Goal: Contribute content

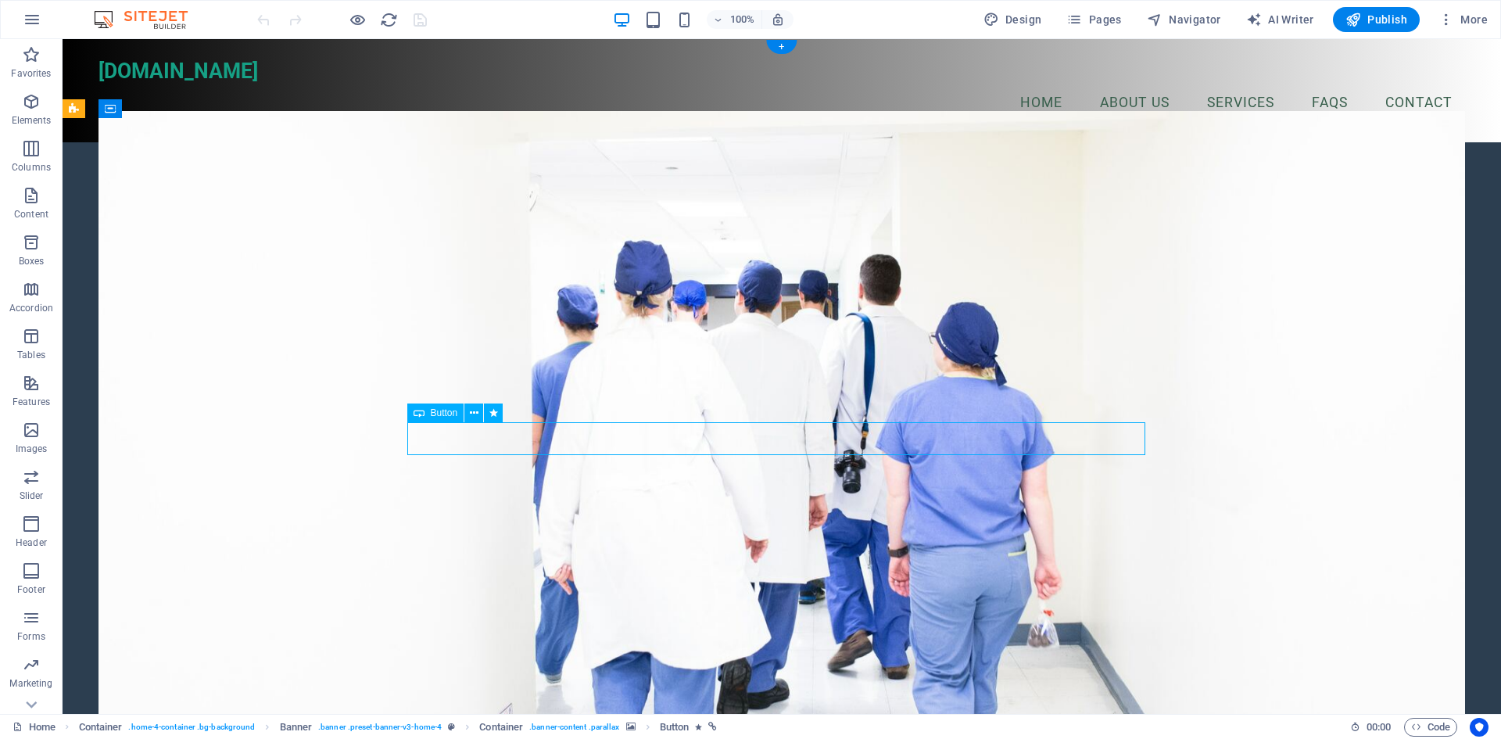
click at [473, 411] on icon at bounding box center [474, 413] width 9 height 16
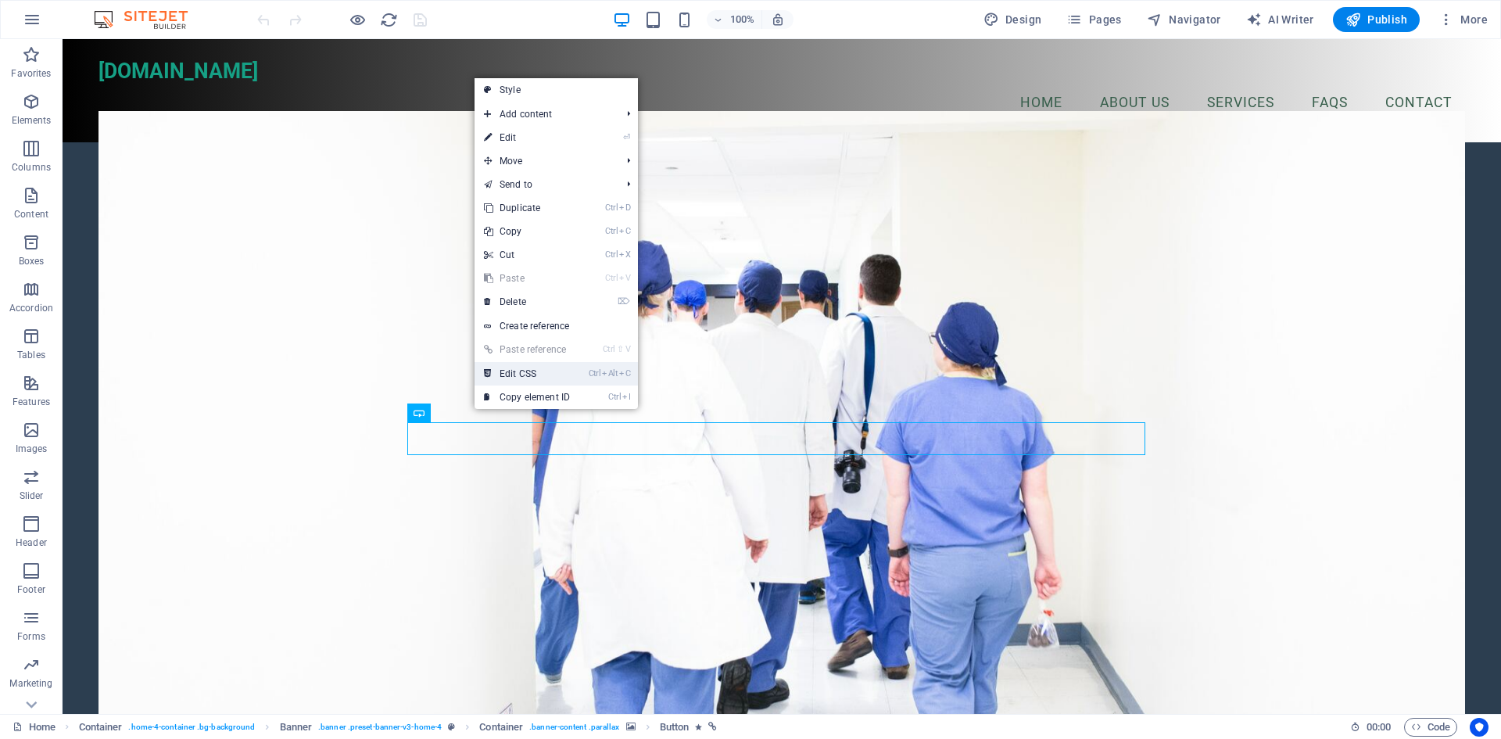
click at [529, 373] on link "Ctrl Alt C Edit CSS" at bounding box center [527, 373] width 105 height 23
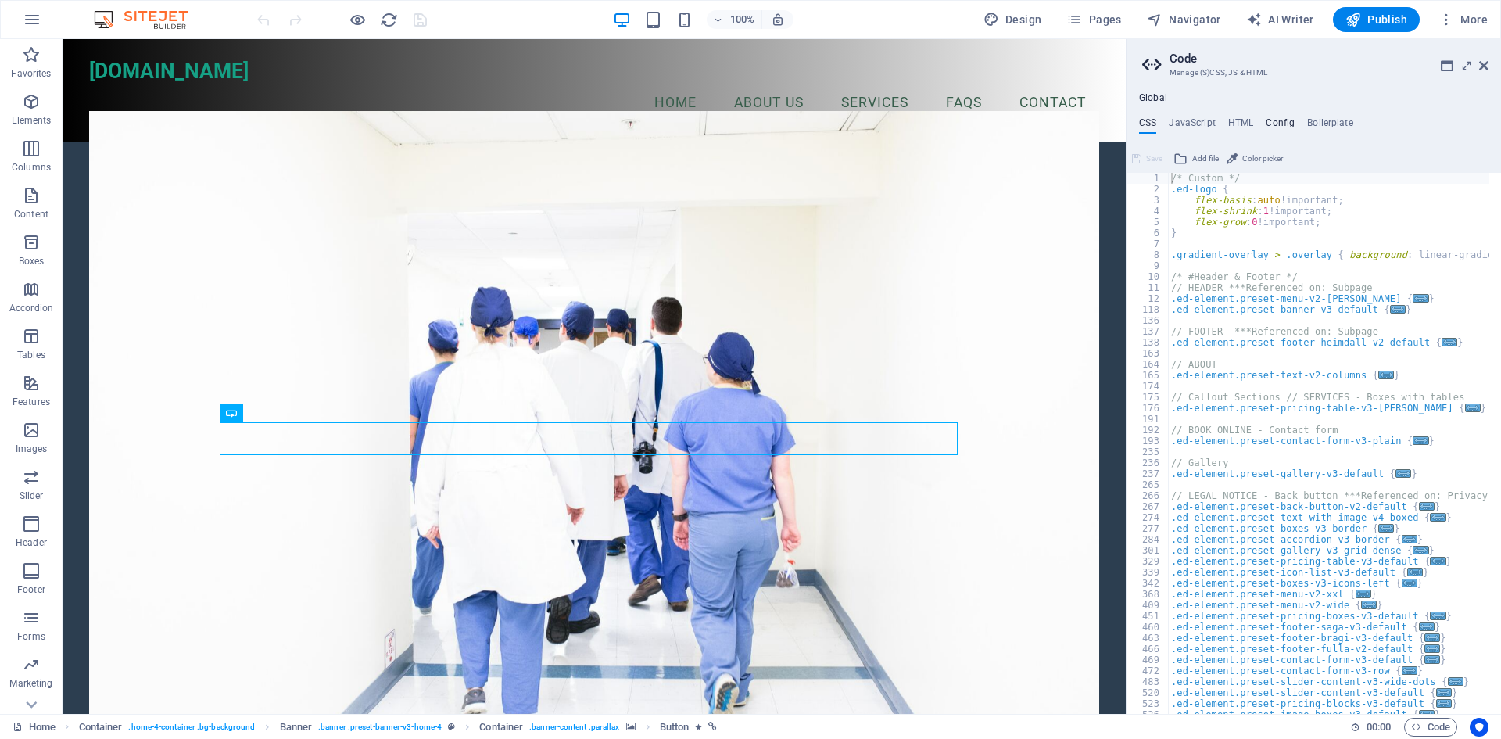
click at [1289, 121] on h4 "Config" at bounding box center [1280, 125] width 29 height 17
type textarea "$color-background: #2C3E50;"
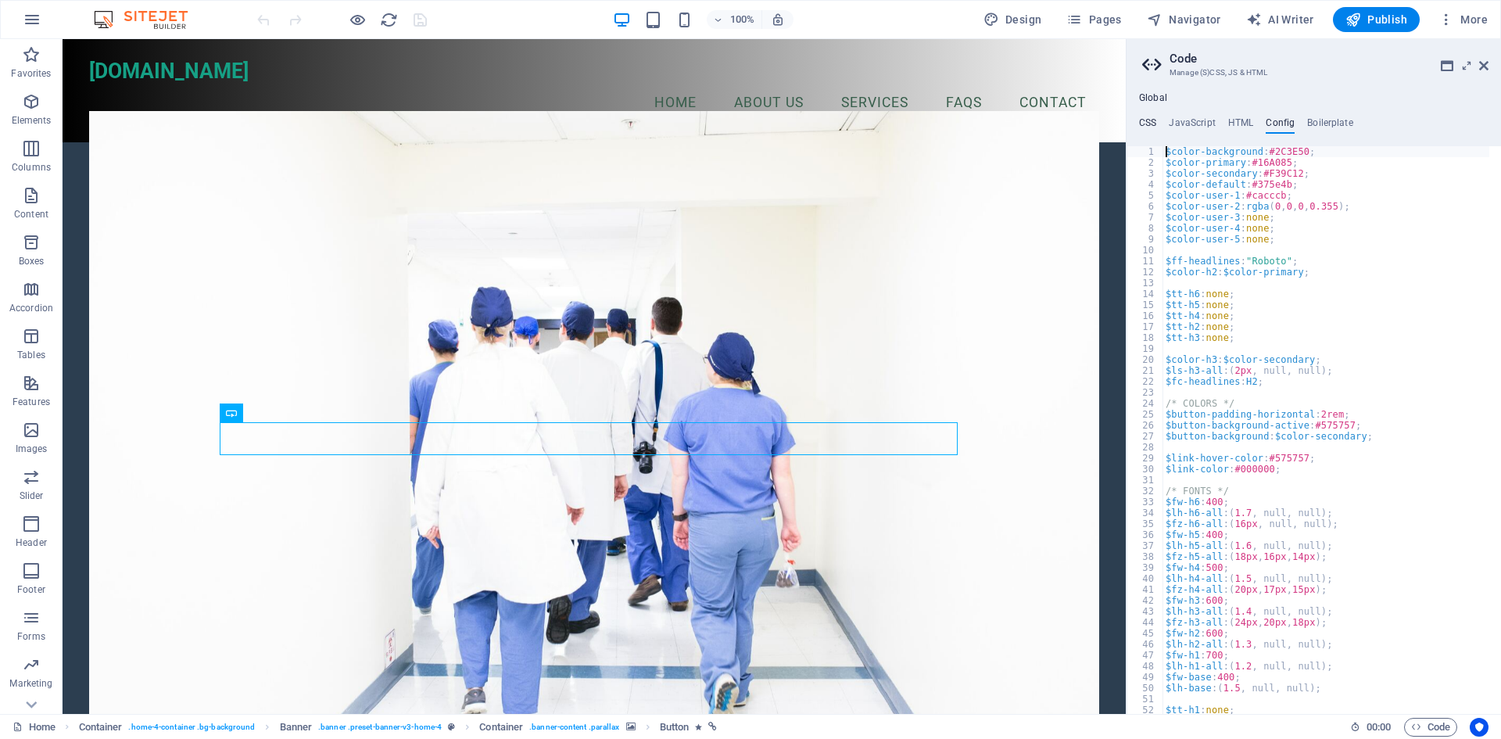
click at [1153, 123] on h4 "CSS" at bounding box center [1147, 125] width 17 height 17
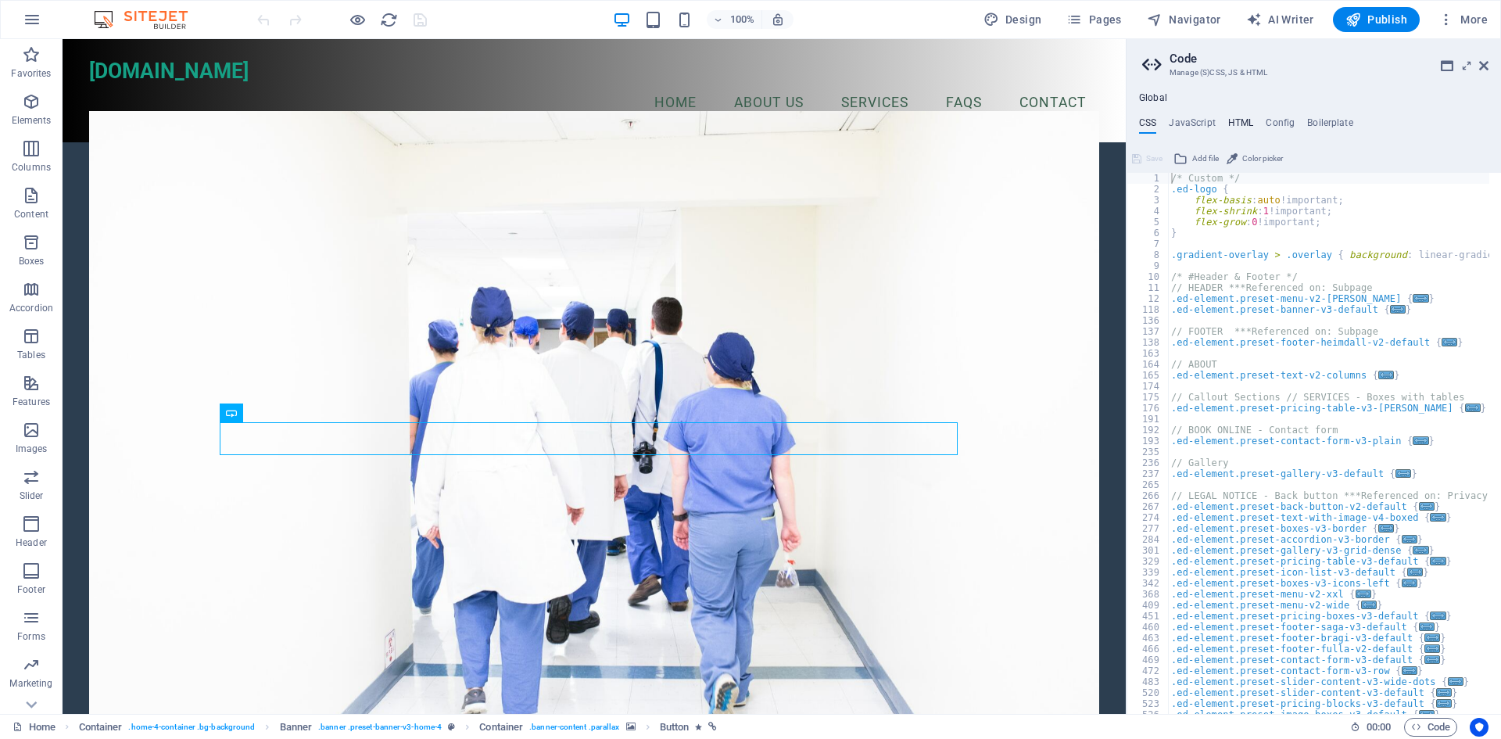
click at [1238, 124] on h4 "HTML" at bounding box center [1242, 125] width 26 height 17
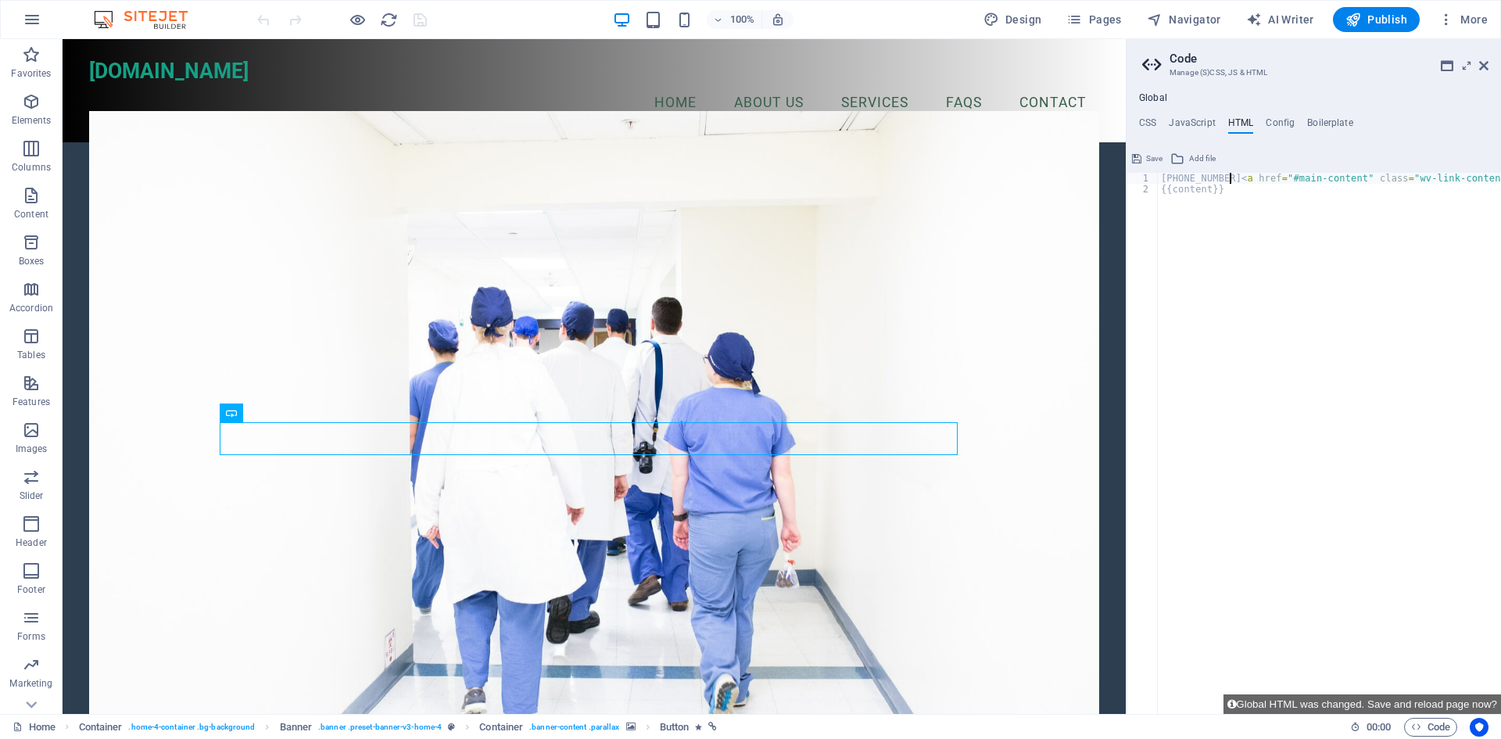
scroll to position [0, 5]
click at [1374, 375] on div "+971509803434 < a href = "#main-content" class = "wv-link-content button" > Ski…" at bounding box center [1403, 448] width 491 height 551
type textarea "{{content}}"
click at [1057, 348] on figure at bounding box center [594, 418] width 1010 height 615
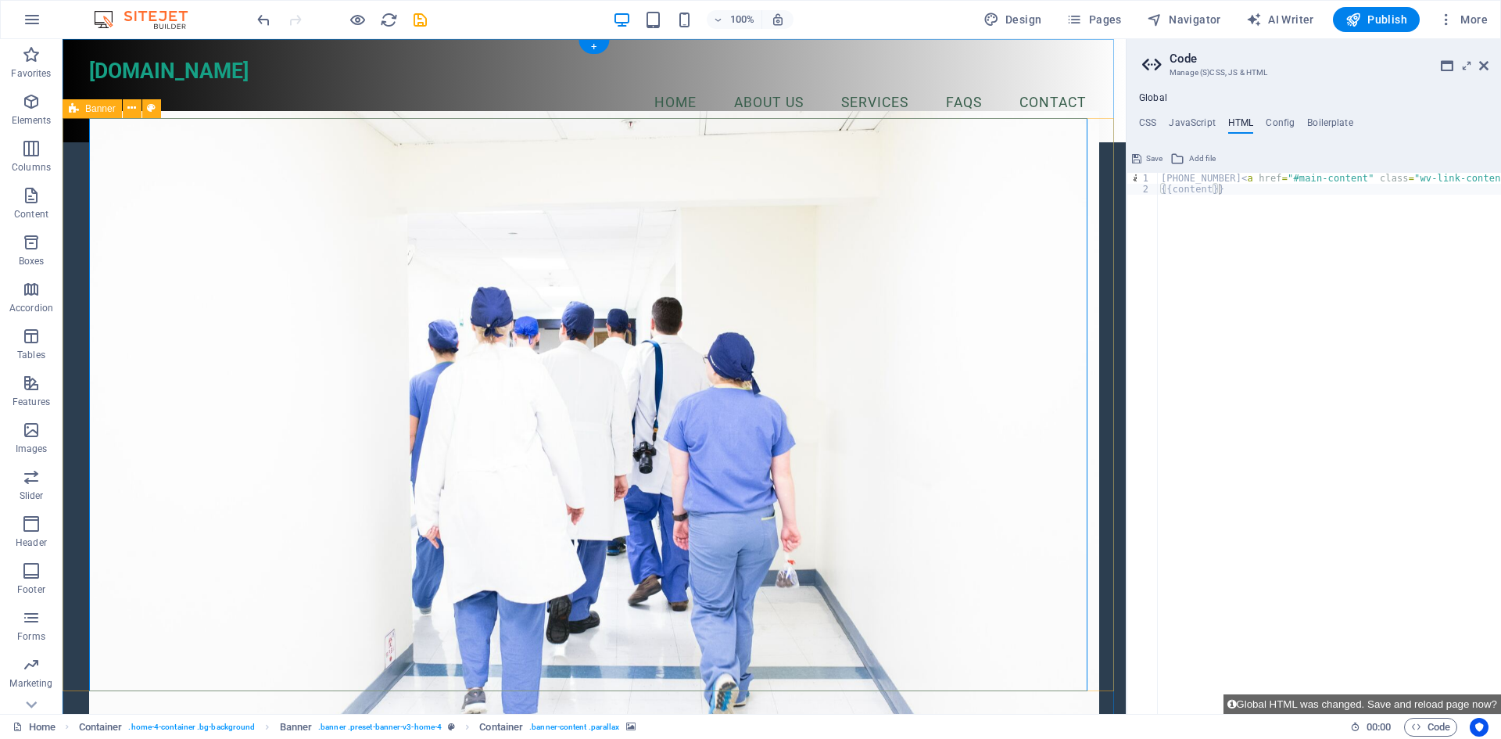
click at [998, 468] on figure at bounding box center [594, 418] width 1010 height 615
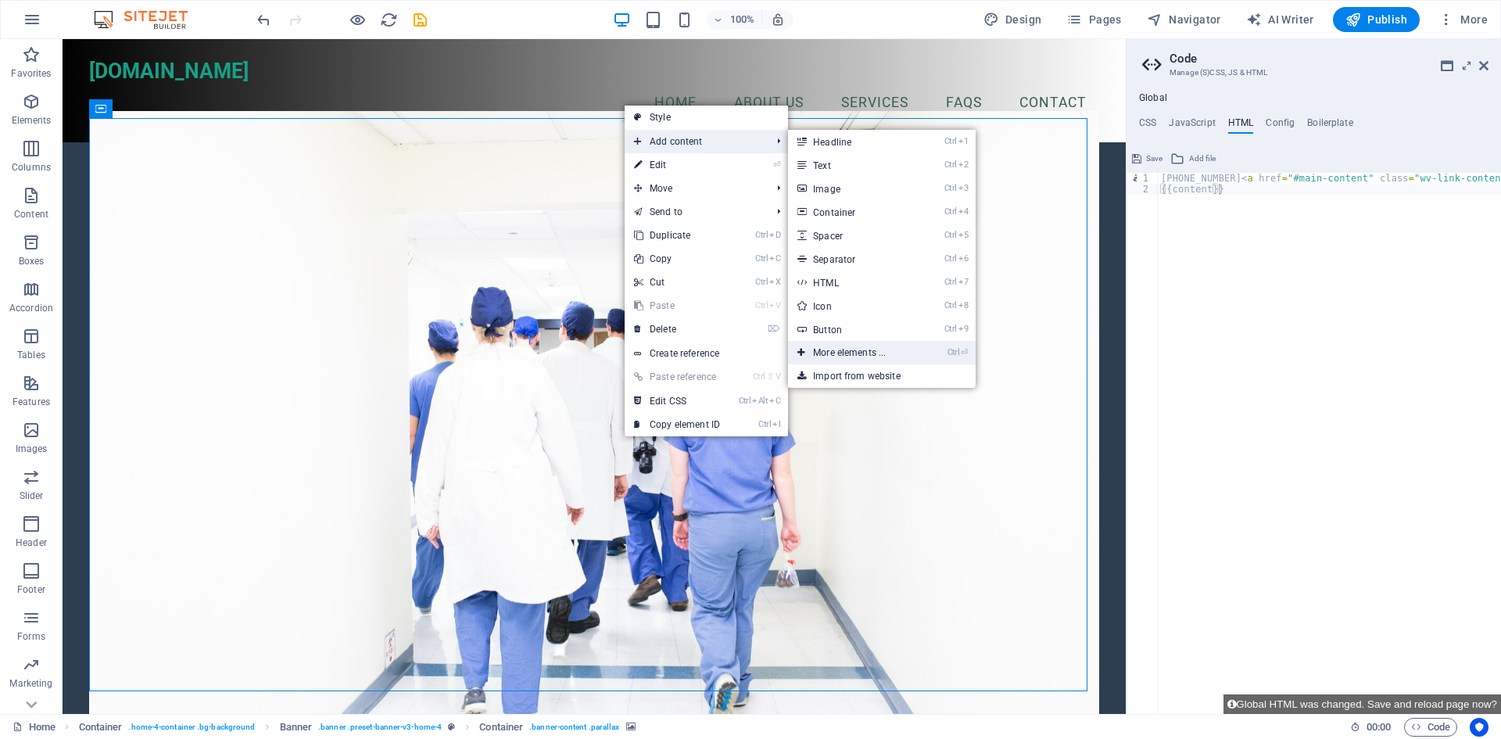
click at [863, 356] on link "Ctrl ⏎ More elements ..." at bounding box center [852, 352] width 129 height 23
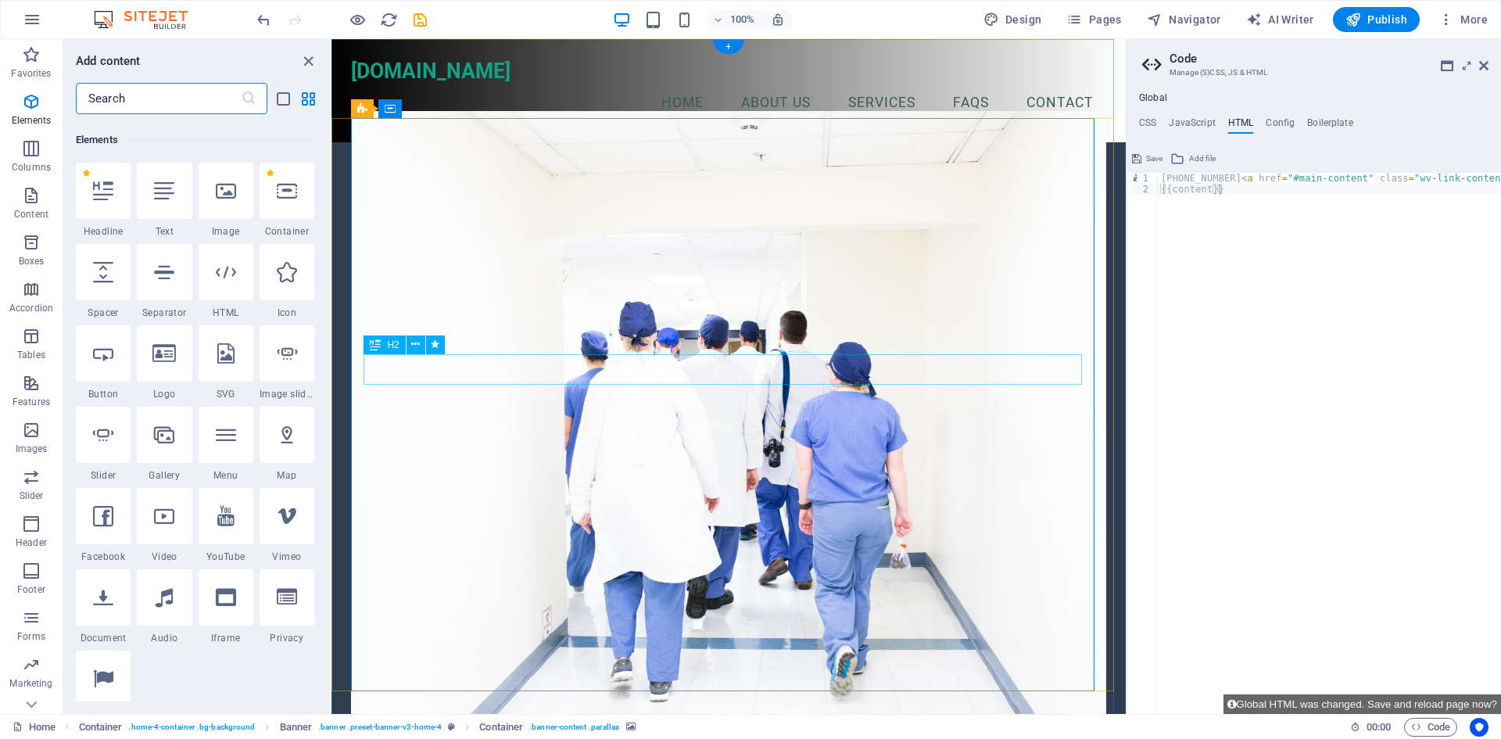
scroll to position [167, 0]
click at [173, 206] on div at bounding box center [164, 187] width 55 height 56
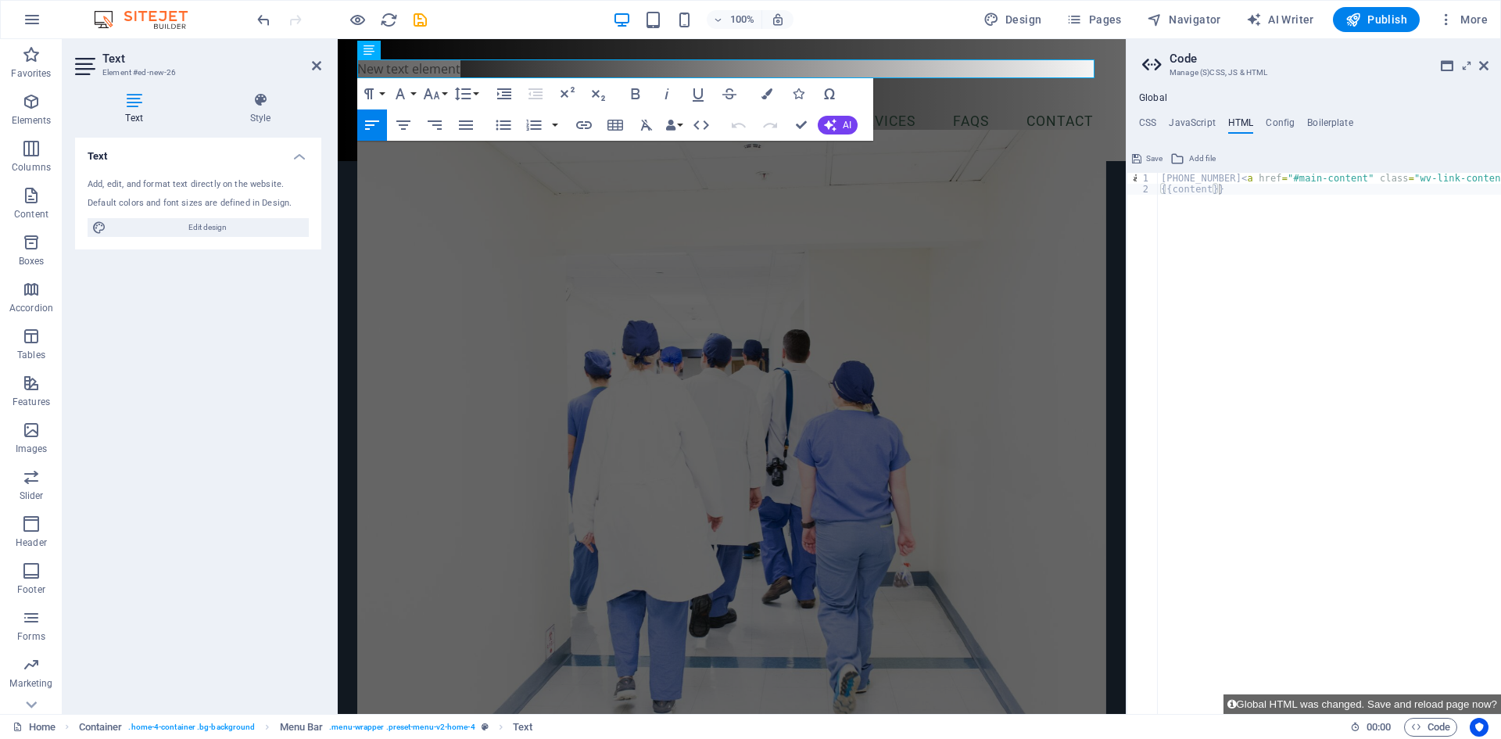
click at [213, 301] on div "Text Add, edit, and format text directly on the website. Default colors and fon…" at bounding box center [198, 420] width 246 height 564
click at [262, 20] on icon "undo" at bounding box center [264, 20] width 18 height 18
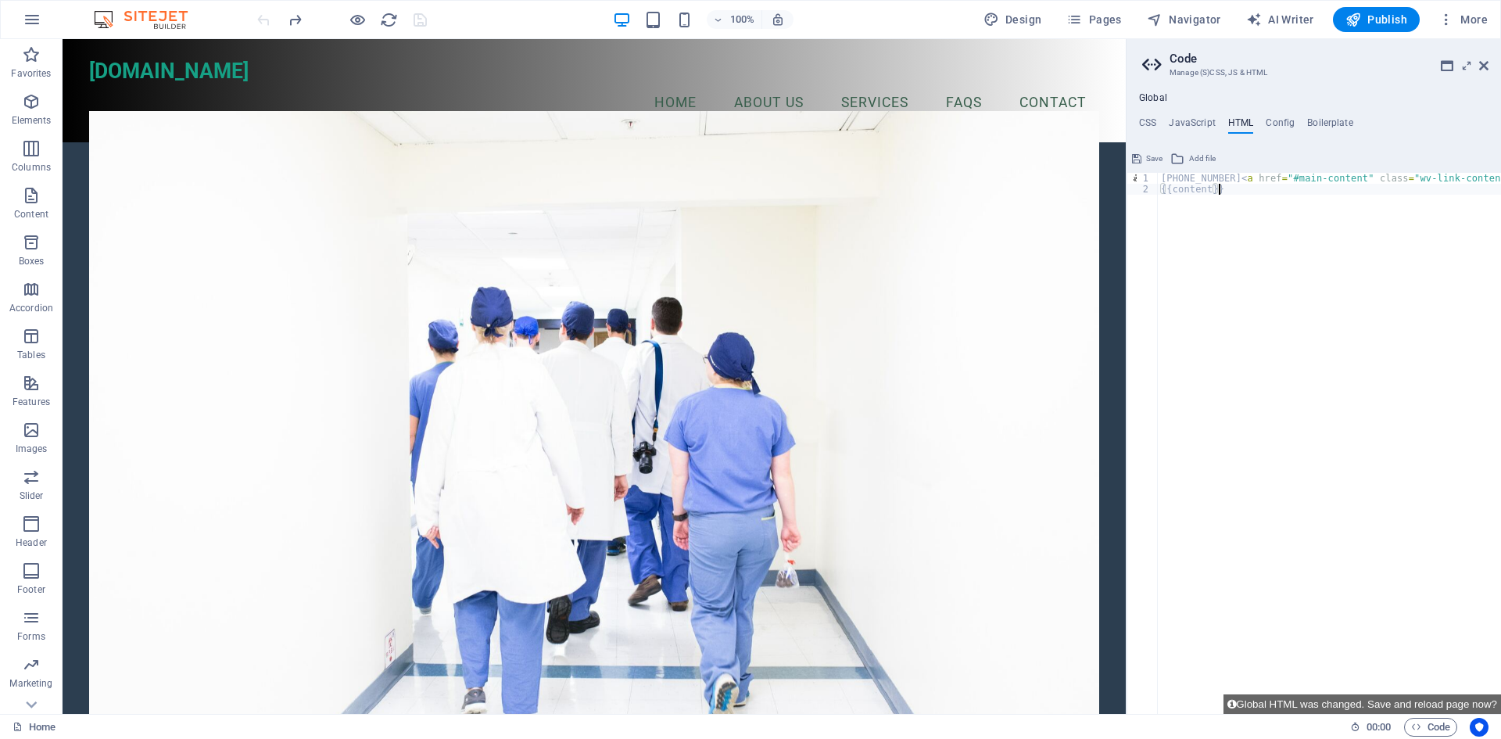
click at [1357, 351] on div "+971509803434 < a href = "#main-content" class = "wv-link-content button" > Ski…" at bounding box center [1403, 448] width 491 height 551
click at [422, 19] on div at bounding box center [341, 19] width 175 height 25
click at [1413, 315] on div "+971509803434 < a href = "#main-content" class = "wv-link-content button" > Ski…" at bounding box center [1403, 448] width 491 height 551
click at [1384, 27] on span "Publish" at bounding box center [1377, 20] width 62 height 16
